Goal: Task Accomplishment & Management: Complete application form

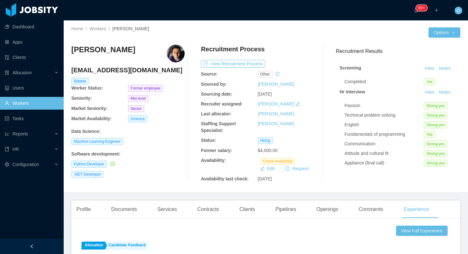
scroll to position [101, 0]
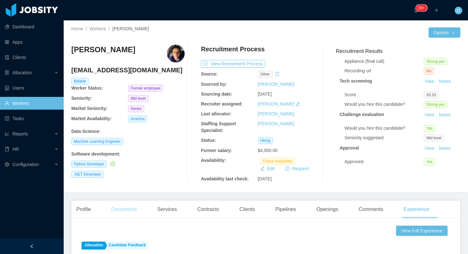
click at [135, 210] on div "Documents" at bounding box center [124, 209] width 36 height 18
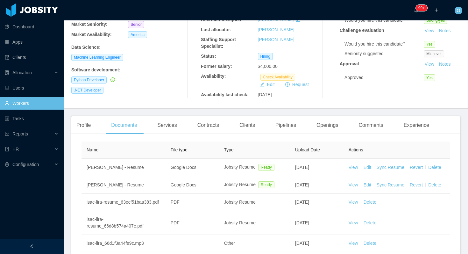
scroll to position [149, 0]
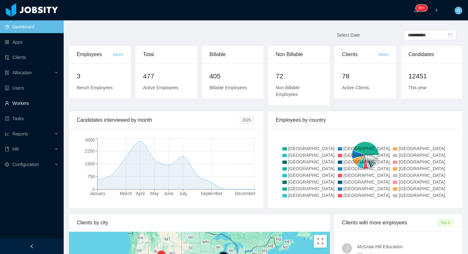
click at [23, 103] on link "Workers" at bounding box center [32, 103] width 54 height 13
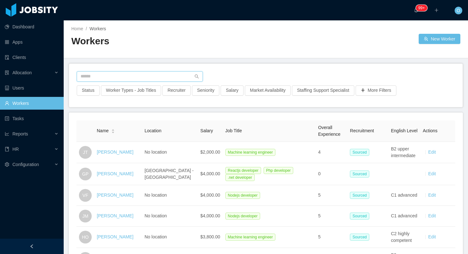
click at [153, 74] on input "text" at bounding box center [140, 76] width 126 height 10
paste input "**********"
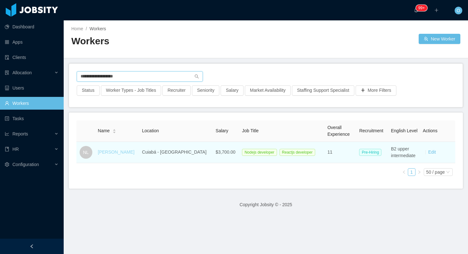
type input "**********"
click at [108, 149] on link "Nelson Lopes" at bounding box center [116, 151] width 37 height 5
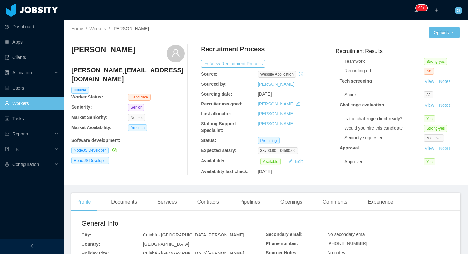
click at [448, 148] on button "Notes" at bounding box center [444, 148] width 17 height 8
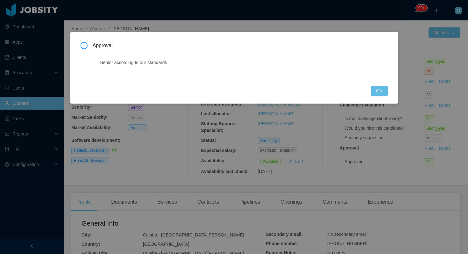
click at [370, 93] on div "Approval Senior according to our standards OK" at bounding box center [233, 69] width 307 height 54
click at [377, 91] on button "OK" at bounding box center [379, 91] width 17 height 10
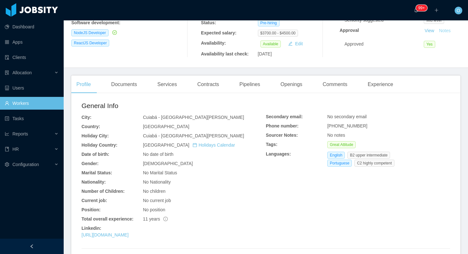
scroll to position [130, 0]
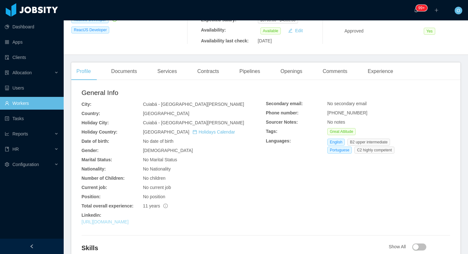
click at [129, 223] on link "https://www.linkedin.com/in/nelsonpl" at bounding box center [104, 221] width 47 height 5
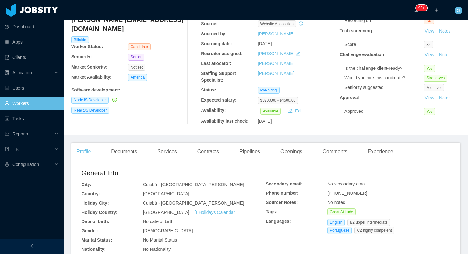
scroll to position [51, 0]
click at [132, 148] on div "Documents" at bounding box center [124, 151] width 36 height 18
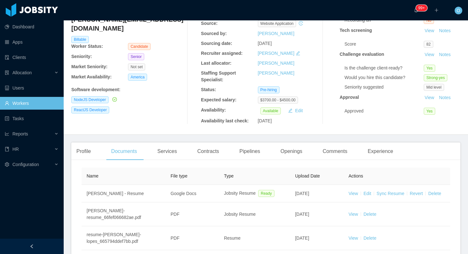
scroll to position [102, 0]
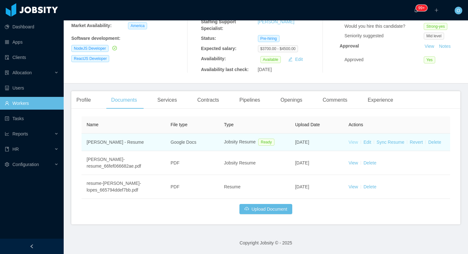
click at [356, 142] on link "View" at bounding box center [353, 141] width 10 height 5
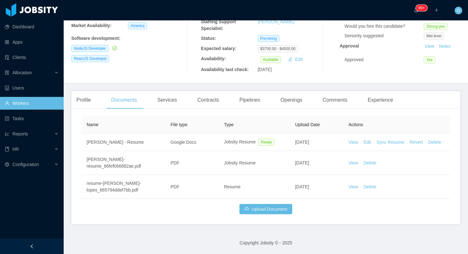
scroll to position [0, 0]
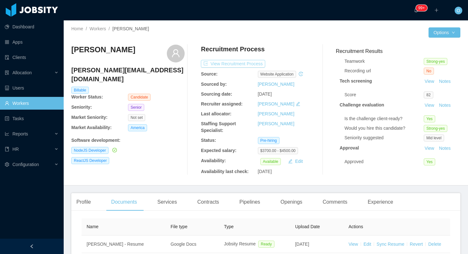
click at [241, 61] on button "View Recruitment Process" at bounding box center [233, 64] width 64 height 8
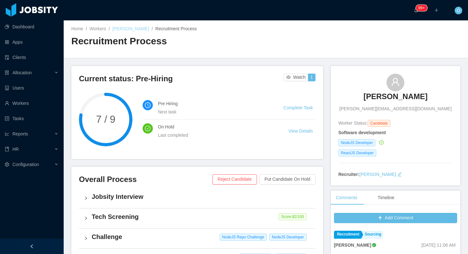
click at [127, 26] on link "Nelson Lopes" at bounding box center [130, 28] width 37 height 5
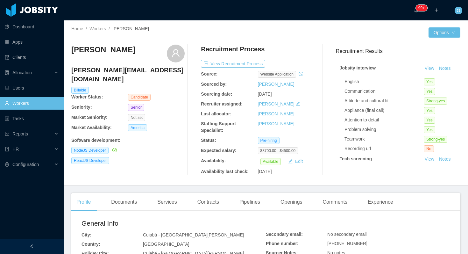
scroll to position [55, 0]
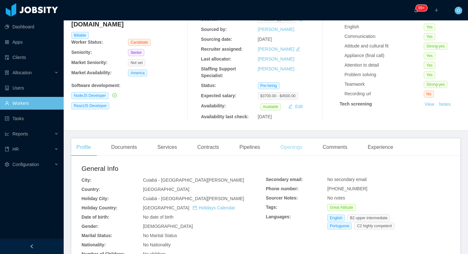
click at [292, 153] on div "Openings" at bounding box center [291, 147] width 32 height 18
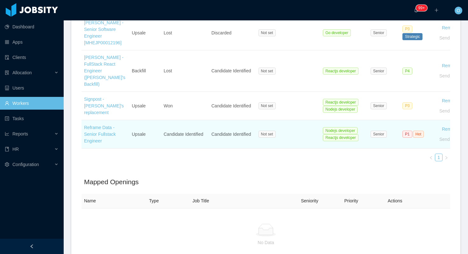
scroll to position [241, 0]
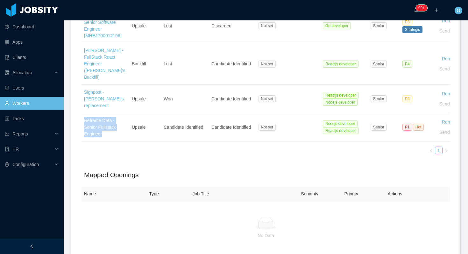
drag, startPoint x: 101, startPoint y: 119, endPoint x: 250, endPoint y: 3, distance: 189.5
click at [0, 0] on section "Dashboard Apps Clients Allocation Users Workers Tasks Reports HR Configuration …" at bounding box center [234, 127] width 468 height 254
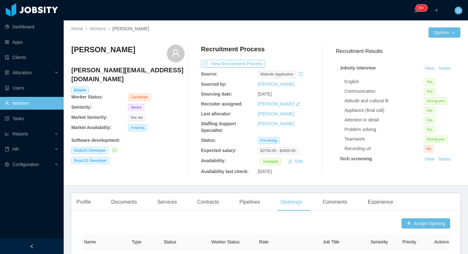
scroll to position [59, 0]
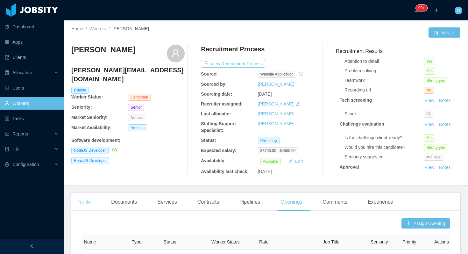
click at [85, 205] on div "Profile" at bounding box center [83, 202] width 24 height 18
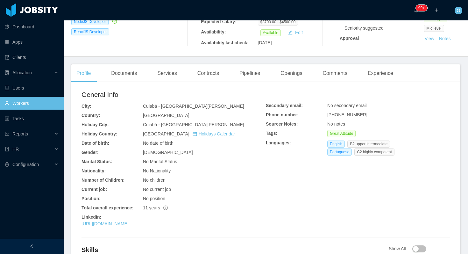
scroll to position [129, 0]
click at [337, 114] on span "+5565992000052" at bounding box center [347, 113] width 40 height 5
copy span "+5565992000052"
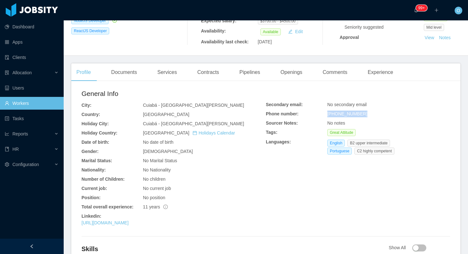
scroll to position [0, 0]
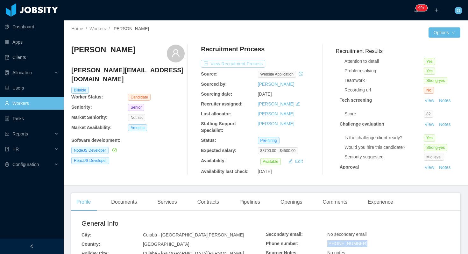
click at [227, 63] on button "View Recruitment Process" at bounding box center [233, 64] width 64 height 8
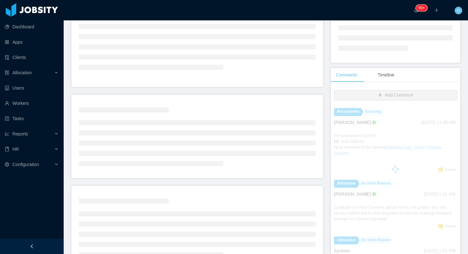
scroll to position [162, 0]
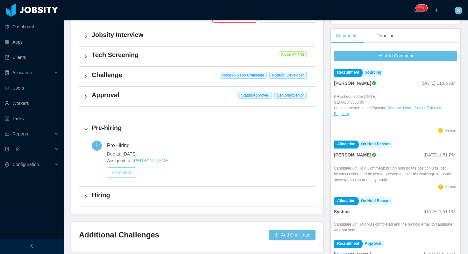
click at [123, 172] on button "Complete" at bounding box center [121, 172] width 29 height 10
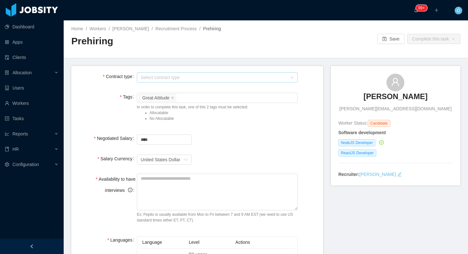
click at [181, 77] on div "Select contract type" at bounding box center [214, 77] width 146 height 6
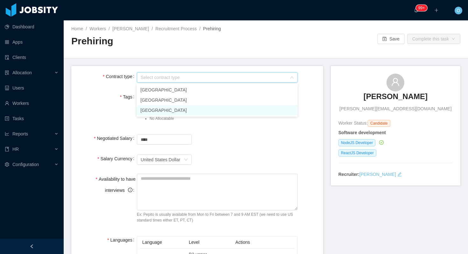
click at [163, 108] on li "USA" at bounding box center [216, 110] width 161 height 10
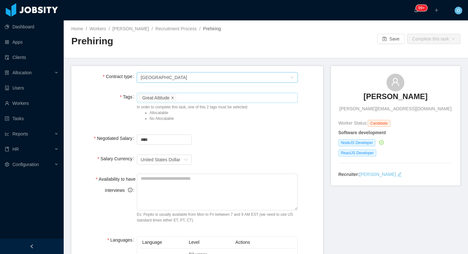
click at [173, 97] on icon "icon: close" at bounding box center [172, 97] width 3 height 3
click at [173, 98] on div "Worker Tags" at bounding box center [216, 97] width 150 height 6
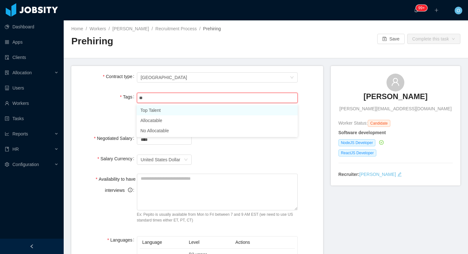
type input "***"
click at [163, 109] on li "Allocatable" at bounding box center [216, 110] width 161 height 10
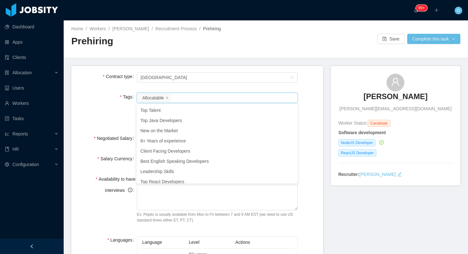
click at [118, 119] on div "Tags Worker Tags Allocatable In order to complete this task, one of this 2 tags…" at bounding box center [196, 108] width 241 height 34
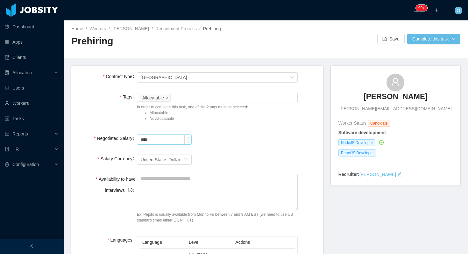
click at [138, 140] on input "****" at bounding box center [164, 140] width 54 height 10
type input "*******"
click at [143, 183] on textarea "Availability to have interviews" at bounding box center [217, 191] width 161 height 37
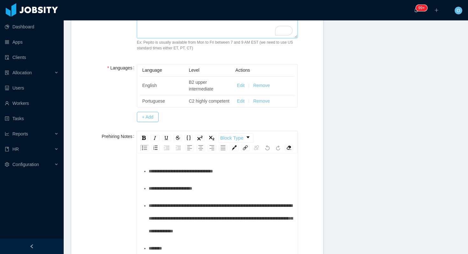
scroll to position [223, 0]
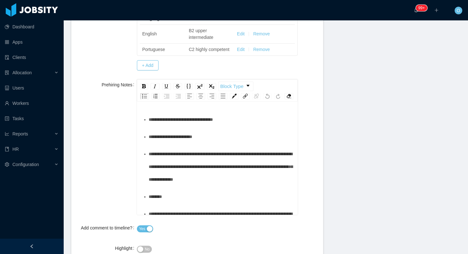
type textarea "**********"
click at [235, 126] on div "**********" at bounding box center [221, 119] width 144 height 13
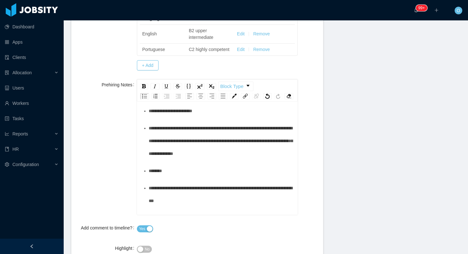
scroll to position [156, 0]
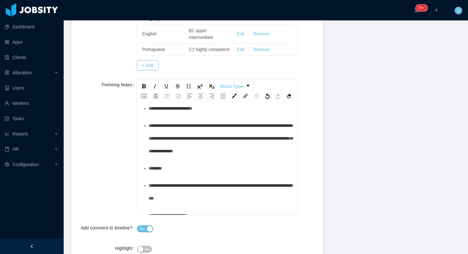
click at [217, 115] on div "**********" at bounding box center [221, 108] width 144 height 13
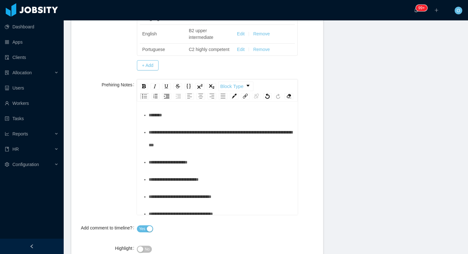
scroll to position [0, 0]
drag, startPoint x: 270, startPoint y: 167, endPoint x: 178, endPoint y: 145, distance: 94.9
click at [178, 104] on div "**********" at bounding box center [221, 85] width 144 height 38
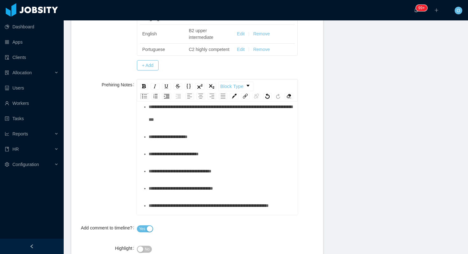
click at [181, 96] on div "******" at bounding box center [221, 89] width 144 height 13
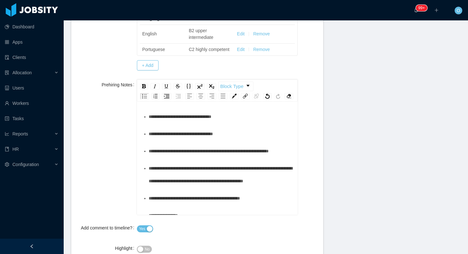
scroll to position [263, 0]
click at [221, 71] on div "**********" at bounding box center [221, 58] width 144 height 25
click at [220, 88] on div "**********" at bounding box center [221, 82] width 144 height 13
click at [229, 106] on div "**********" at bounding box center [221, 99] width 144 height 13
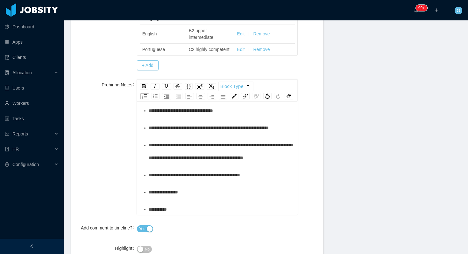
scroll to position [288, 0]
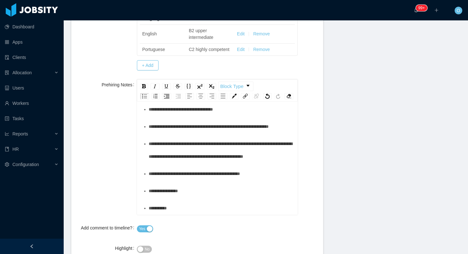
click at [255, 98] on div "**********" at bounding box center [221, 92] width 144 height 13
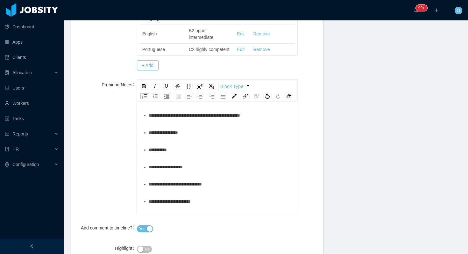
click at [252, 74] on div "**********" at bounding box center [221, 68] width 144 height 13
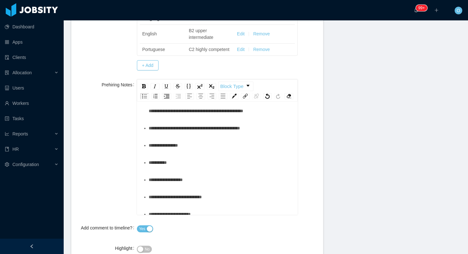
scroll to position [381, 0]
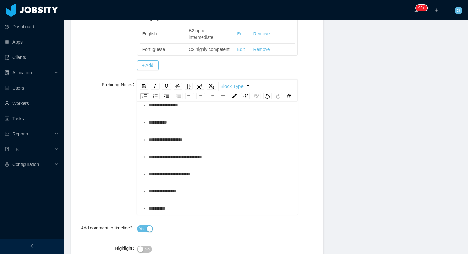
click at [249, 77] on div "**********" at bounding box center [221, 64] width 144 height 25
click at [270, 94] on div "**********" at bounding box center [221, 87] width 144 height 13
click at [217, 111] on div "**********" at bounding box center [221, 105] width 144 height 13
click at [199, 129] on div "*********" at bounding box center [221, 122] width 144 height 13
click at [229, 146] on div "**********" at bounding box center [221, 139] width 144 height 13
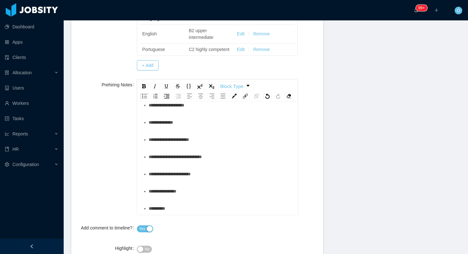
click at [240, 163] on div "**********" at bounding box center [221, 156] width 144 height 13
click at [242, 178] on div "**********" at bounding box center [221, 173] width 144 height 13
click at [228, 197] on div "**********" at bounding box center [221, 191] width 144 height 13
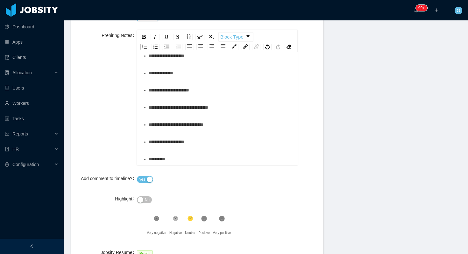
click at [150, 203] on button "No" at bounding box center [144, 199] width 15 height 7
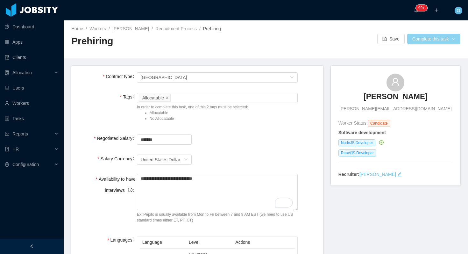
click at [420, 36] on button "Complete this task" at bounding box center [433, 39] width 53 height 10
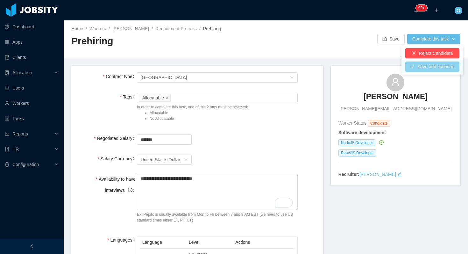
click at [410, 67] on button "Save and continue" at bounding box center [432, 66] width 54 height 10
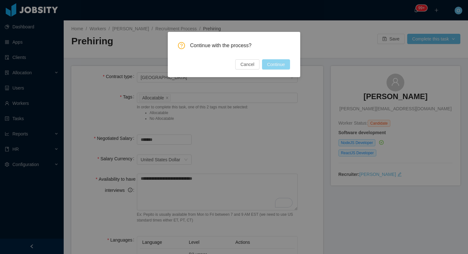
click at [275, 64] on button "Continue" at bounding box center [276, 64] width 28 height 10
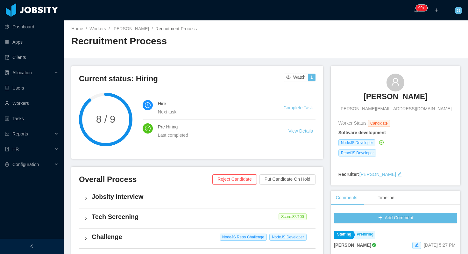
click at [387, 108] on span "nelson.npl@gmail.com" at bounding box center [395, 108] width 112 height 7
copy span "nelson.npl@gmail.com"
click at [121, 26] on link "Nelson Lopes" at bounding box center [130, 28] width 37 height 5
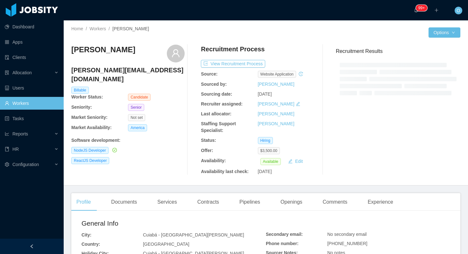
scroll to position [33, 0]
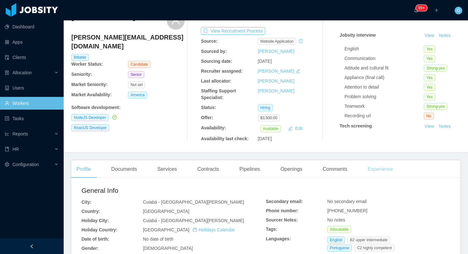
click at [377, 173] on div "Experience" at bounding box center [380, 169] width 36 height 18
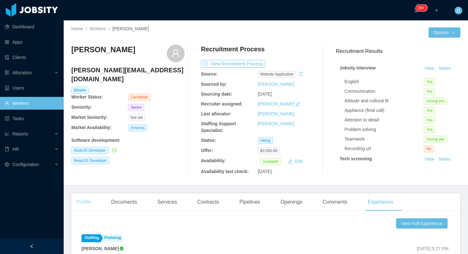
click at [90, 199] on div "Profile" at bounding box center [83, 202] width 24 height 18
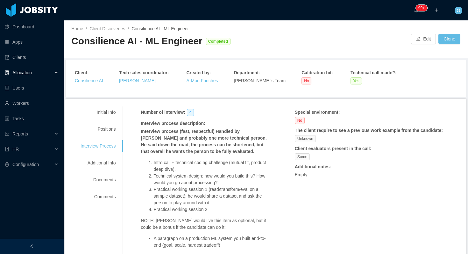
scroll to position [63, 0]
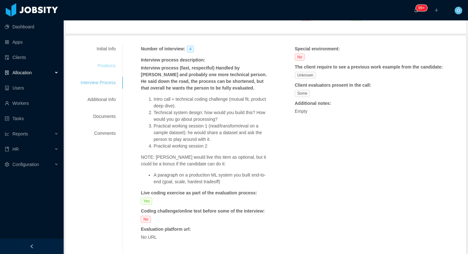
click at [114, 67] on div "Positions" at bounding box center [98, 66] width 50 height 12
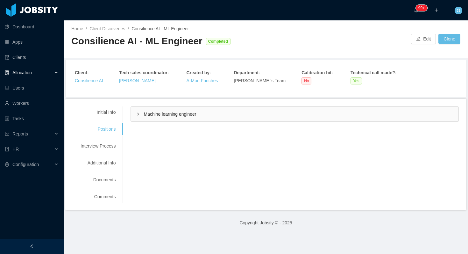
click at [137, 121] on div "Machine learning engineer" at bounding box center [294, 114] width 327 height 15
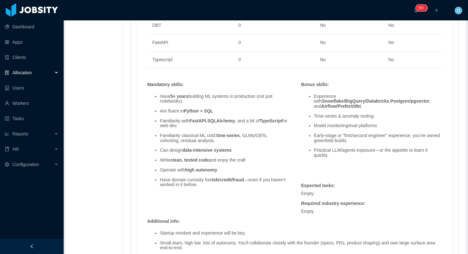
scroll to position [460, 0]
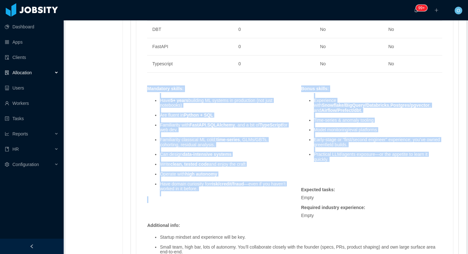
drag, startPoint x: 149, startPoint y: 89, endPoint x: 332, endPoint y: 158, distance: 196.0
click at [332, 158] on div "Skills : Skill Years Notes Deal Breaker Mandatory Machine Learning 5 Yes Yes Py…" at bounding box center [295, 99] width 308 height 379
copy div "Mandatory skills : Have 5+ years building ML systems in production (not just no…"
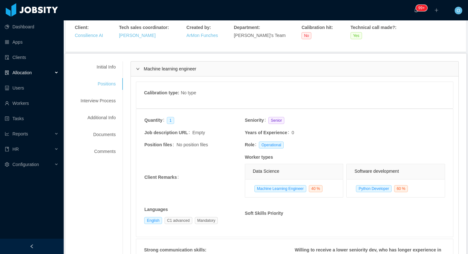
scroll to position [0, 0]
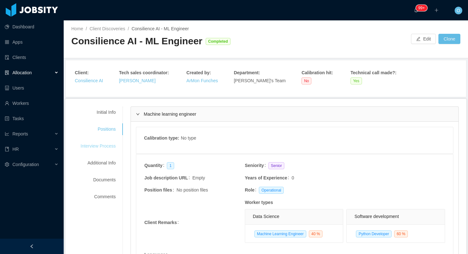
click at [104, 144] on div "Interview Process" at bounding box center [98, 146] width 50 height 12
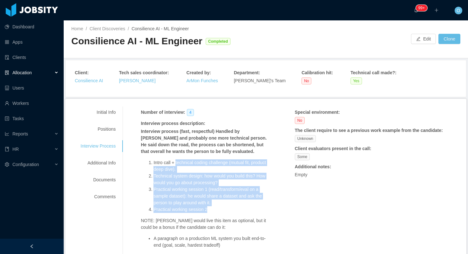
drag, startPoint x: 179, startPoint y: 163, endPoint x: 217, endPoint y: 206, distance: 57.5
click at [217, 206] on ol "Intro call + technical coding challenge (mutual fit, product deep dive). Techni…" at bounding box center [205, 185] width 128 height 53
copy ol "technical coding challenge (mutual fit, product deep dive). Technical system de…"
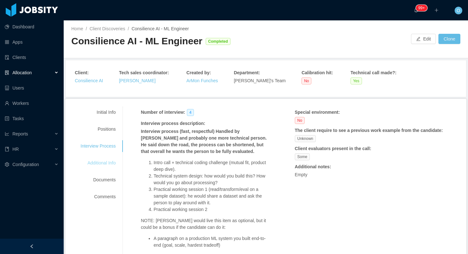
click at [108, 162] on div "Additional Info" at bounding box center [98, 163] width 50 height 12
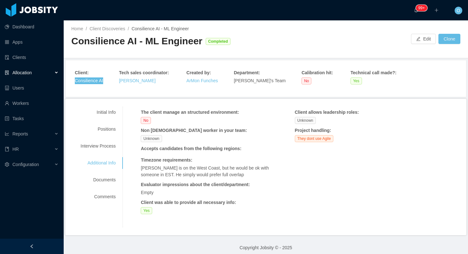
drag, startPoint x: 94, startPoint y: 79, endPoint x: 239, endPoint y: 4, distance: 163.5
click at [0, 0] on section "Dashboard Apps Clients Allocation Users Workers Tasks Reports HR Configuration …" at bounding box center [234, 127] width 468 height 254
click at [117, 112] on div "Initial Info" at bounding box center [98, 112] width 50 height 12
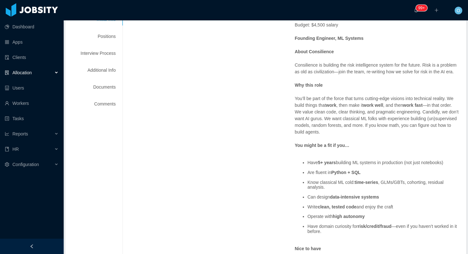
scroll to position [93, 0]
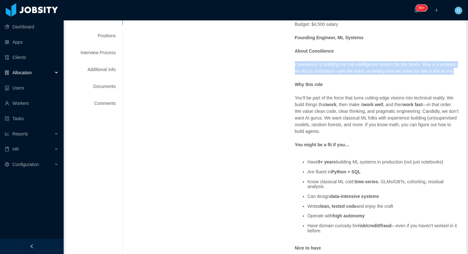
drag, startPoint x: 296, startPoint y: 65, endPoint x: 317, endPoint y: 74, distance: 23.8
click at [317, 74] on p "Consilience is building the risk intelligence system for the future. Risk is a …" at bounding box center [377, 67] width 164 height 13
copy p "Consilience is building the risk intelligence system for the future. Risk is a …"
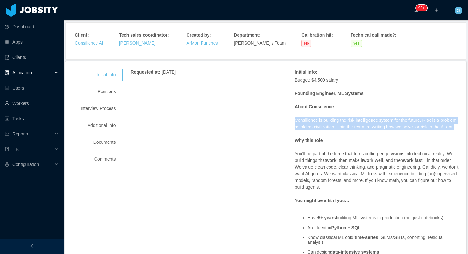
scroll to position [0, 0]
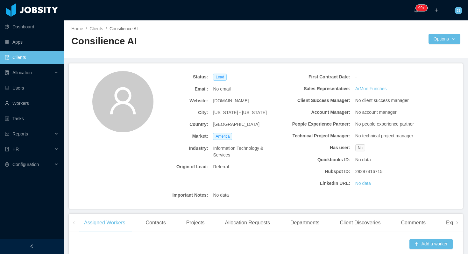
click at [237, 102] on span "consilienceai.com" at bounding box center [231, 100] width 36 height 7
copy span "consilienceai.com"
click at [277, 78] on div "Lead" at bounding box center [245, 77] width 71 height 12
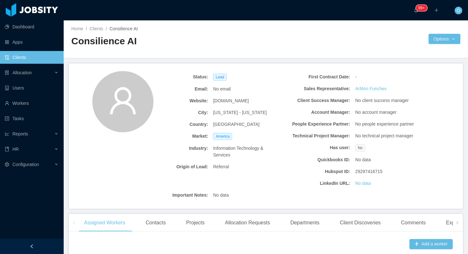
click at [232, 100] on span "consilienceai.com" at bounding box center [231, 100] width 36 height 7
copy span "consilienceai.com"
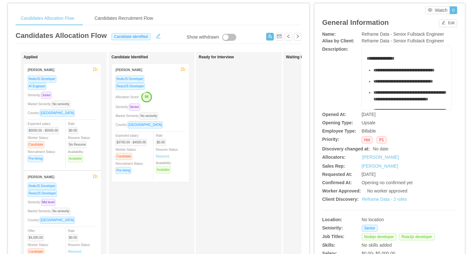
scroll to position [27, 0]
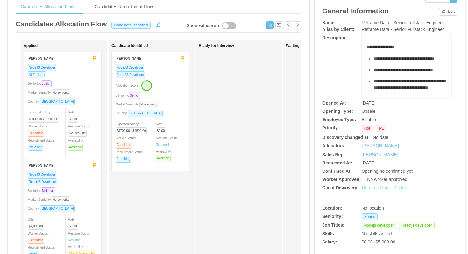
click at [380, 188] on link "Reframe Data - 2 roles" at bounding box center [384, 187] width 45 height 5
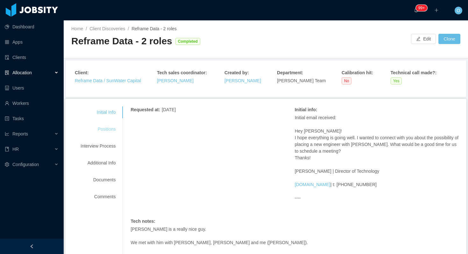
click at [98, 127] on div "Positions" at bounding box center [98, 129] width 50 height 12
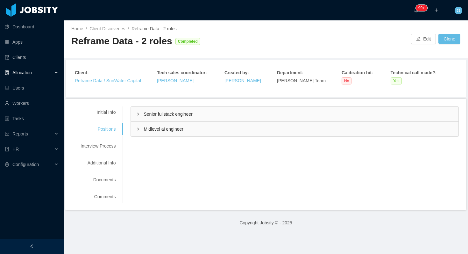
click at [134, 112] on div "Senior fullstack engineer" at bounding box center [294, 114] width 327 height 15
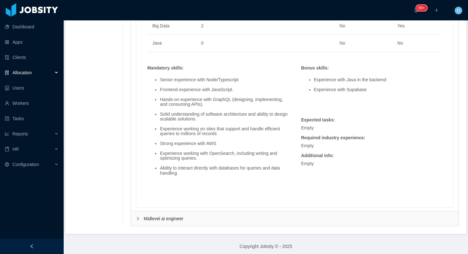
scroll to position [488, 0]
click at [186, 173] on li "Ability to interact directly with databases for queries and data handling." at bounding box center [224, 171] width 128 height 10
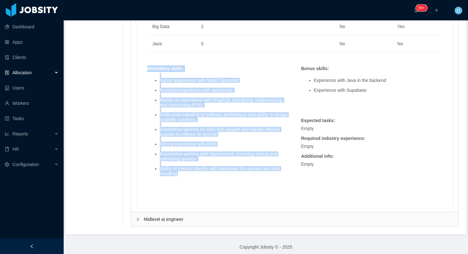
drag, startPoint x: 186, startPoint y: 173, endPoint x: 147, endPoint y: 68, distance: 111.3
click at [147, 68] on div "Mandatory skills : Senior experience with Node/Typescript Frontend experience w…" at bounding box center [217, 126] width 147 height 122
copy div "Mandatory skills : Senior experience with Node/Typescript Frontend experience w…"
click at [141, 112] on div "Skills : Skill Years Notes Deal Breaker Mandatory Node.js 5 Yes Yes React.js 2 …" at bounding box center [294, 45] width 317 height 326
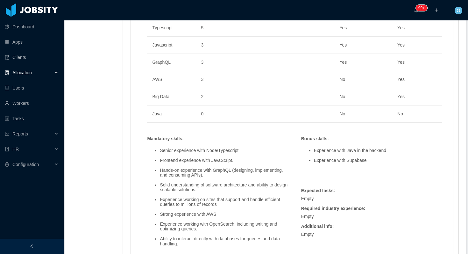
scroll to position [492, 0]
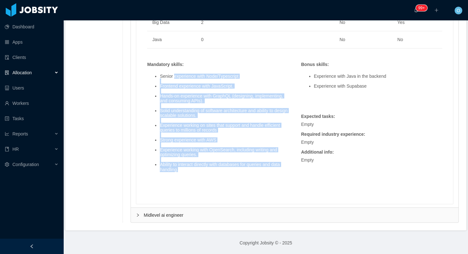
drag, startPoint x: 176, startPoint y: 75, endPoint x: 210, endPoint y: 170, distance: 100.3
click at [210, 170] on ul "Senior experience with Node/Typescript Frontend experience with JavaScript. Han…" at bounding box center [217, 123] width 141 height 108
copy ul "experience with Node/Typescript Frontend experience with JavaScript. Hands-on e…"
click at [230, 111] on li "Solid understanding of software architecture and ability to design scalable sol…" at bounding box center [224, 113] width 128 height 10
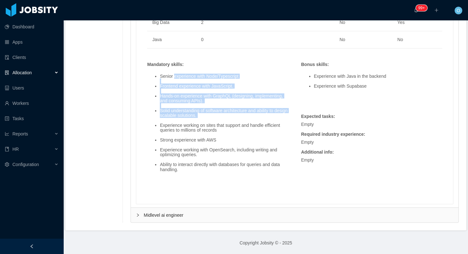
drag, startPoint x: 176, startPoint y: 77, endPoint x: 232, endPoint y: 120, distance: 70.8
click at [232, 120] on ul "Senior experience with Node/Typescript Frontend experience with JavaScript. Han…" at bounding box center [217, 123] width 141 height 108
copy ul "experience with Node/Typescript Frontend experience with JavaScript. Hands-on e…"
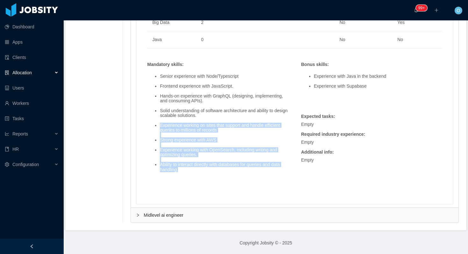
drag, startPoint x: 161, startPoint y: 126, endPoint x: 199, endPoint y: 170, distance: 58.2
click at [199, 170] on ul "Senior experience with Node/Typescript Frontend experience with JavaScript. Han…" at bounding box center [217, 123] width 141 height 108
copy ul "Experience working on sites that support and handle efficient queries to millio…"
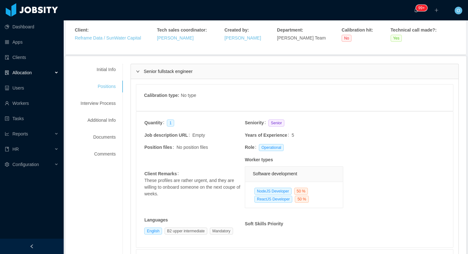
scroll to position [38, 0]
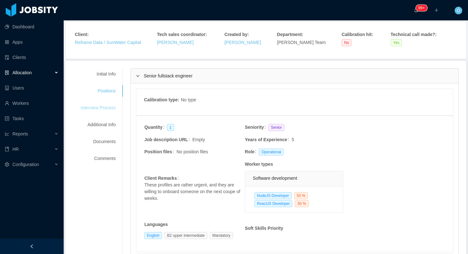
click at [110, 108] on div "Interview Process" at bounding box center [98, 108] width 50 height 12
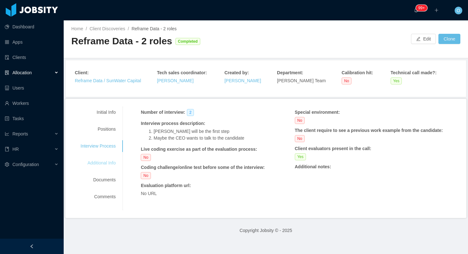
click at [115, 163] on div "Additional Info" at bounding box center [98, 163] width 50 height 12
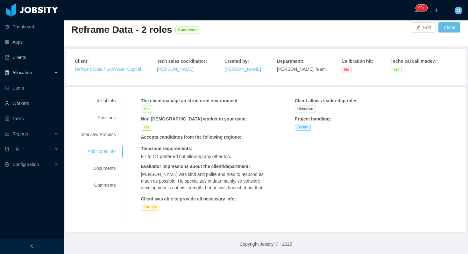
scroll to position [14, 0]
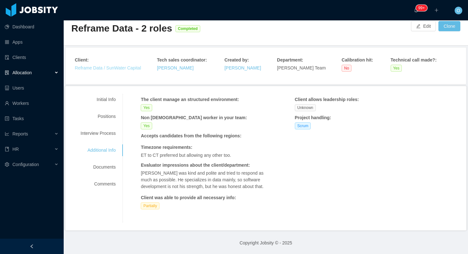
click at [98, 67] on link "Reframe Data / SunWater Capital" at bounding box center [108, 67] width 66 height 5
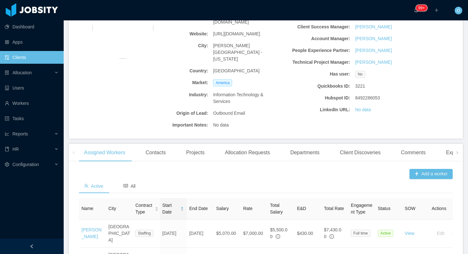
scroll to position [182, 0]
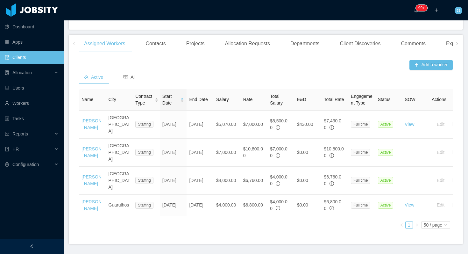
click at [152, 218] on div "Add a worker Active All Name City Contract Type Start Date End Date Salary Rate…" at bounding box center [266, 150] width 394 height 186
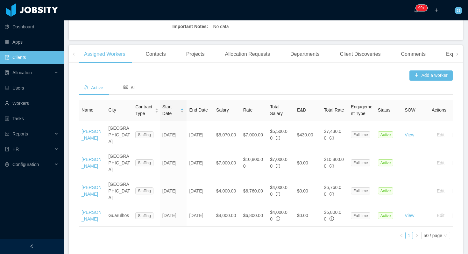
scroll to position [0, 0]
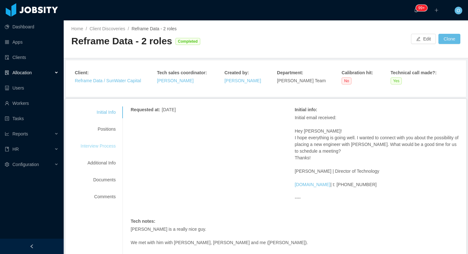
click at [105, 145] on div "Interview Process" at bounding box center [98, 146] width 50 height 12
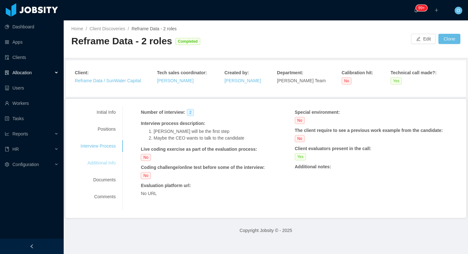
click at [104, 165] on div "Additional Info" at bounding box center [98, 163] width 50 height 12
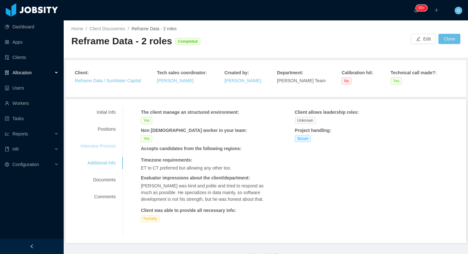
click at [104, 143] on div "Interview Process" at bounding box center [98, 146] width 50 height 12
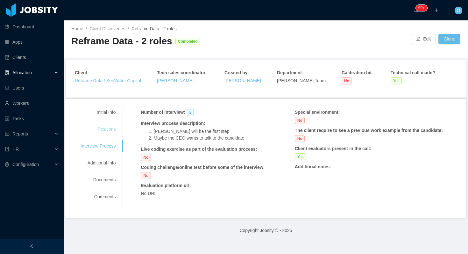
click at [114, 128] on div "Positions" at bounding box center [98, 129] width 50 height 12
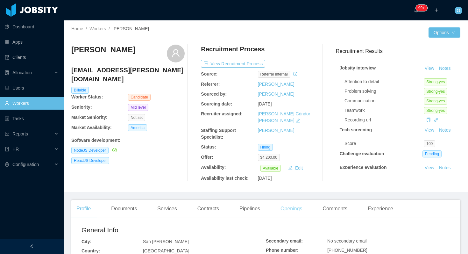
click at [297, 205] on div "Openings" at bounding box center [291, 208] width 32 height 18
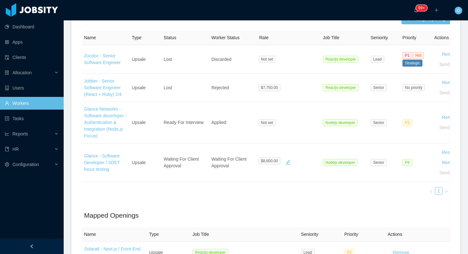
scroll to position [209, 0]
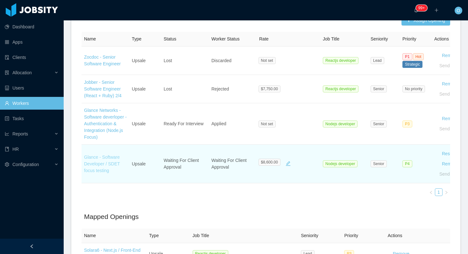
click at [104, 164] on link "Glance - Software Developer / SDET focus testing" at bounding box center [102, 163] width 36 height 18
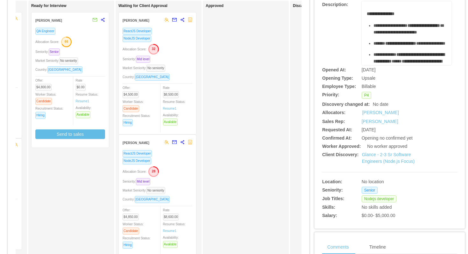
scroll to position [70, 0]
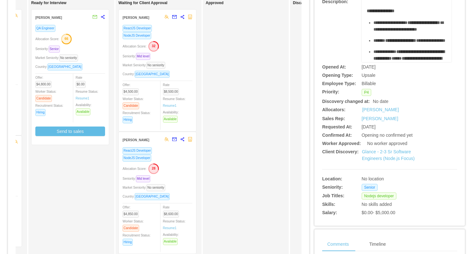
click at [186, 169] on div "Allocation Score: 28" at bounding box center [157, 168] width 70 height 10
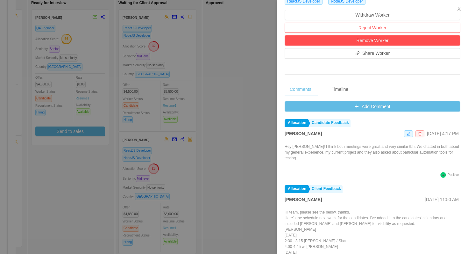
scroll to position [184, 0]
click at [301, 99] on div "Comments Timeline Add Comment Allocation Candidate Feedback Omar Nieves Sep 15t…" at bounding box center [372, 194] width 176 height 225
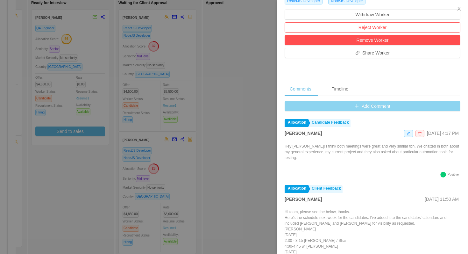
click at [297, 108] on button "Add Comment" at bounding box center [372, 106] width 176 height 10
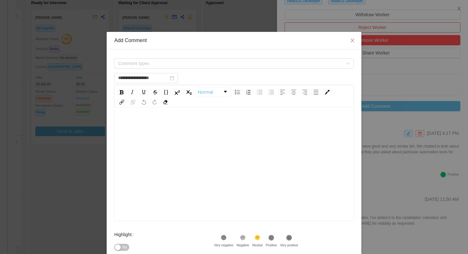
click at [190, 58] on div "Comment types" at bounding box center [233, 63] width 239 height 13
click at [187, 65] on span "Comment types" at bounding box center [230, 63] width 225 height 6
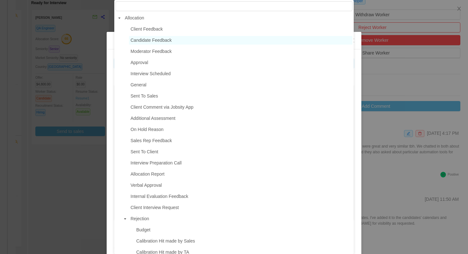
click at [178, 44] on span "Candidate Feedback" at bounding box center [240, 40] width 223 height 9
type input "**********"
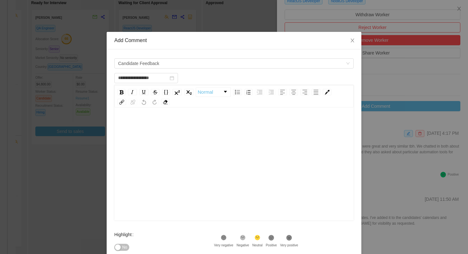
click at [174, 146] on div "rdw-editor" at bounding box center [233, 173] width 229 height 111
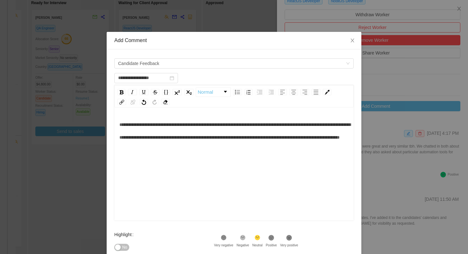
scroll to position [39, 0]
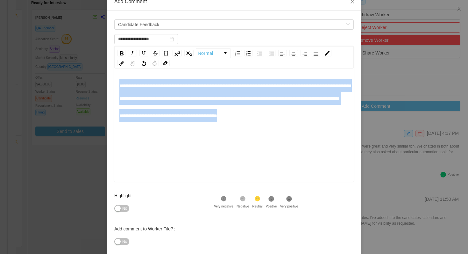
drag, startPoint x: 241, startPoint y: 129, endPoint x: 118, endPoint y: 86, distance: 129.7
click at [118, 86] on div "**********" at bounding box center [233, 125] width 239 height 111
copy div "**********"
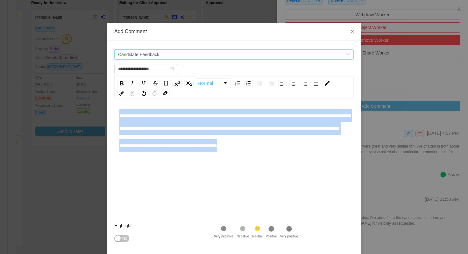
scroll to position [4, 0]
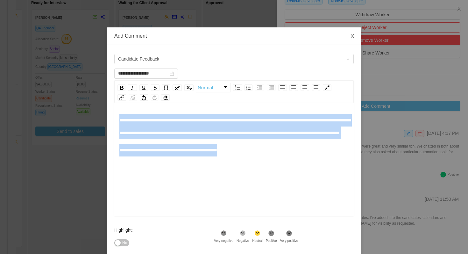
type input "**********"
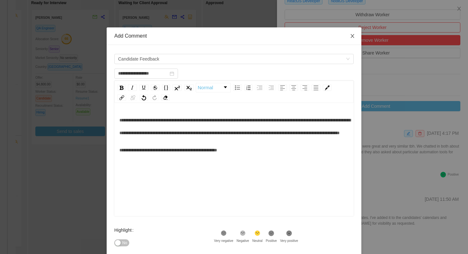
click at [354, 34] on icon "icon: close" at bounding box center [352, 35] width 5 height 5
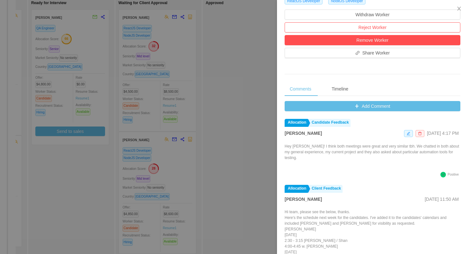
click at [205, 31] on div at bounding box center [234, 127] width 468 height 254
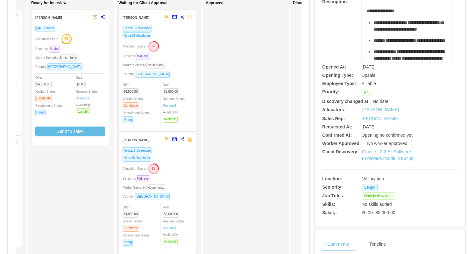
click at [171, 157] on div "NodeJS Developer" at bounding box center [157, 157] width 70 height 7
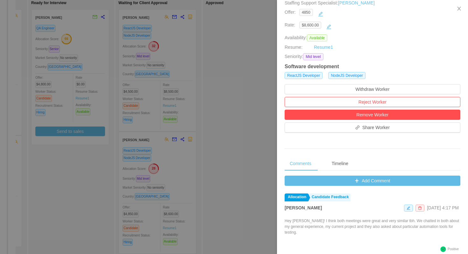
scroll to position [132, 0]
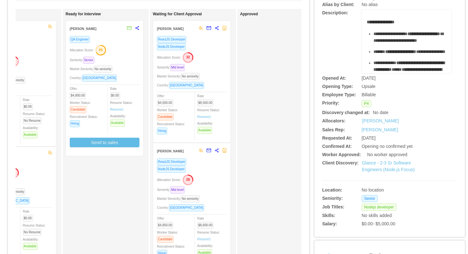
scroll to position [0, 178]
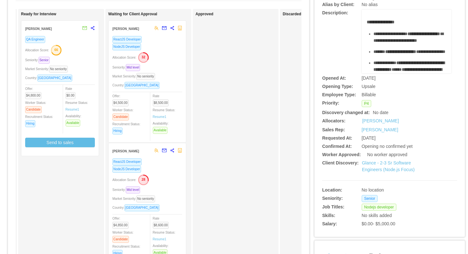
click at [171, 163] on div "ReactJS Developer" at bounding box center [147, 161] width 70 height 7
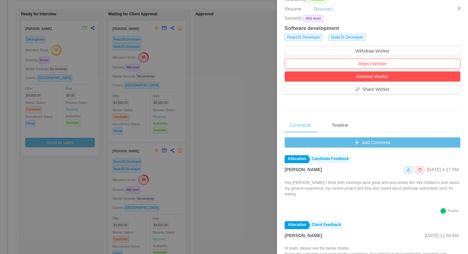
scroll to position [157, 0]
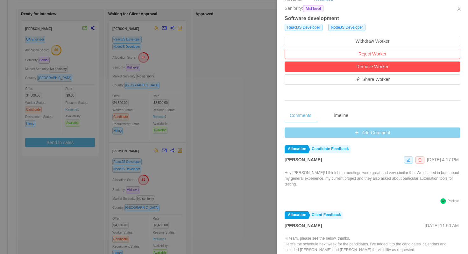
click at [291, 131] on button "Add Comment" at bounding box center [372, 132] width 176 height 10
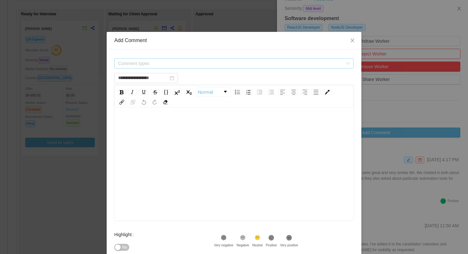
click at [203, 63] on span "Comment types" at bounding box center [230, 63] width 225 height 6
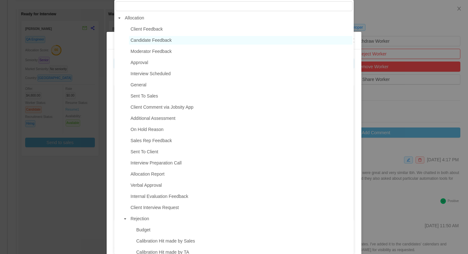
click at [177, 43] on span "Candidate Feedback" at bounding box center [240, 40] width 223 height 9
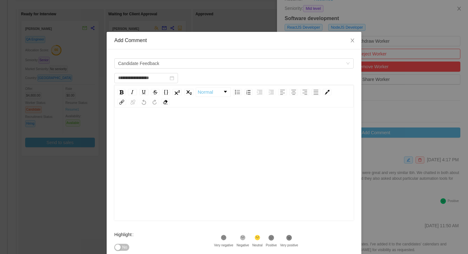
click at [168, 131] on div "rdw-editor" at bounding box center [233, 173] width 229 height 111
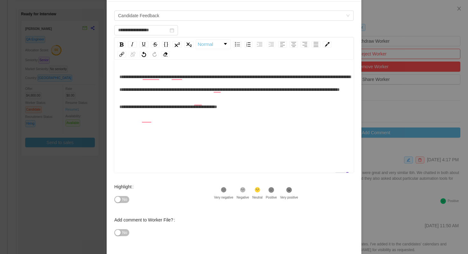
scroll to position [61, 0]
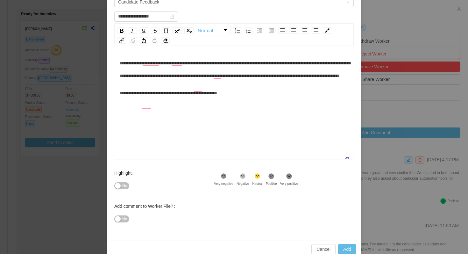
click at [274, 176] on icon at bounding box center [270, 175] width 5 height 5
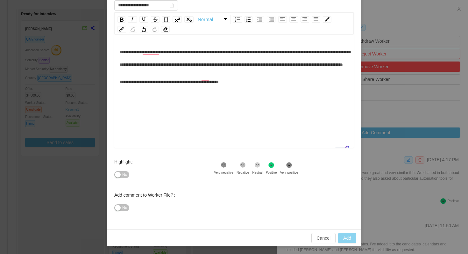
type input "**********"
click at [341, 237] on button "Add" at bounding box center [347, 238] width 18 height 10
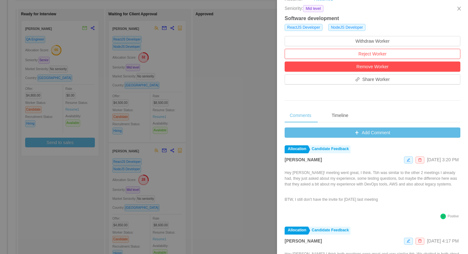
click at [244, 115] on div at bounding box center [234, 127] width 468 height 254
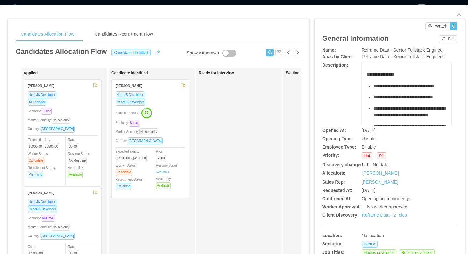
scroll to position [27, 0]
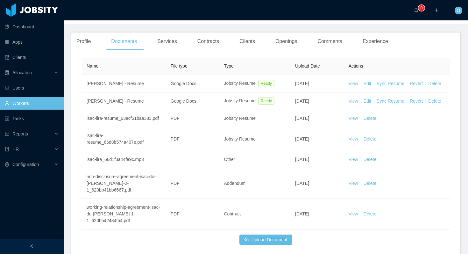
scroll to position [131, 0]
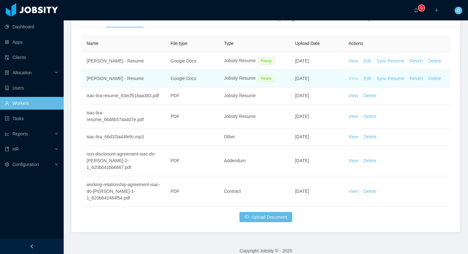
click at [352, 79] on link "View" at bounding box center [353, 78] width 10 height 5
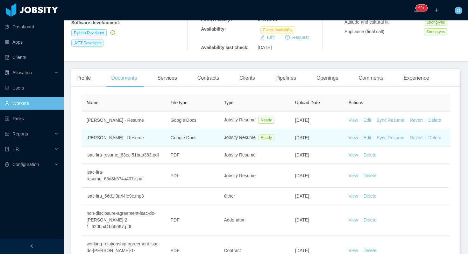
scroll to position [0, 0]
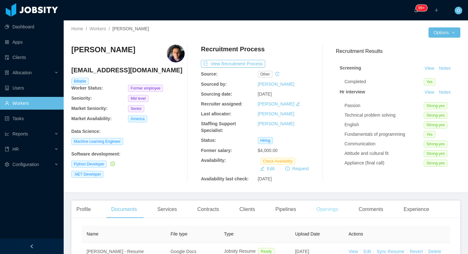
click at [333, 204] on div "Openings" at bounding box center [327, 209] width 32 height 18
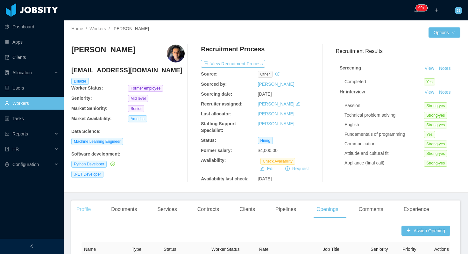
click at [80, 206] on div "Profile" at bounding box center [83, 209] width 24 height 18
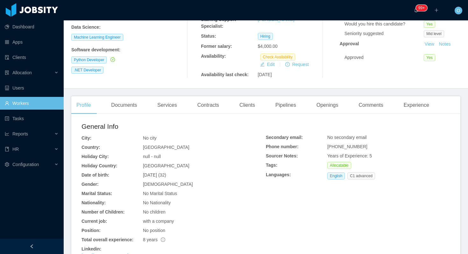
scroll to position [144, 0]
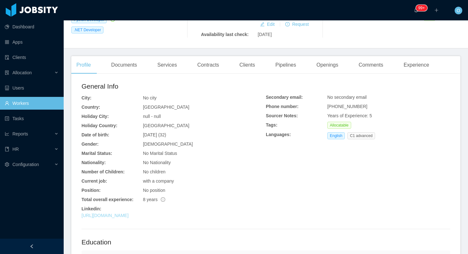
click at [129, 216] on link "[URL][DOMAIN_NAME]" at bounding box center [104, 215] width 47 height 5
click at [321, 65] on div "Openings" at bounding box center [327, 65] width 32 height 18
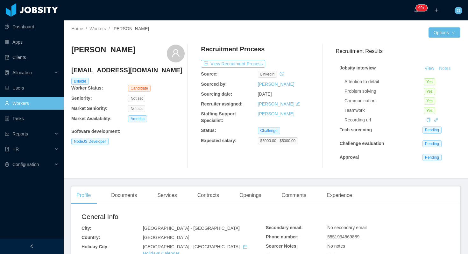
click at [447, 70] on button "Notes" at bounding box center [444, 69] width 17 height 8
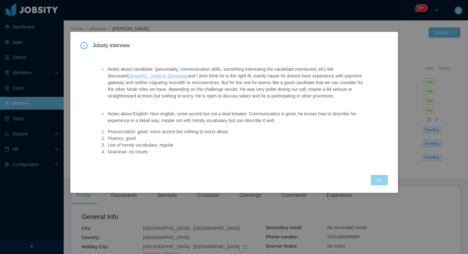
click at [377, 178] on button "OK" at bounding box center [379, 180] width 17 height 10
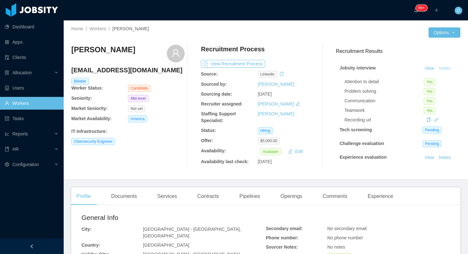
click at [441, 69] on button "Notes" at bounding box center [444, 69] width 17 height 8
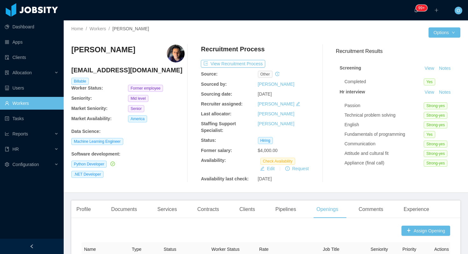
scroll to position [101, 0]
